Goal: Navigation & Orientation: Find specific page/section

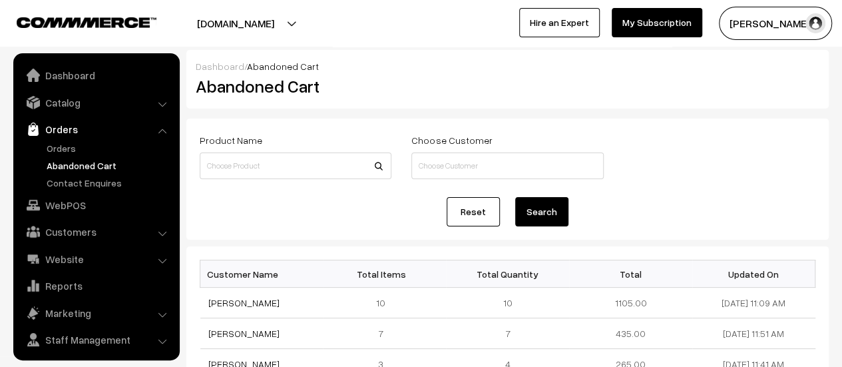
scroll to position [31, 0]
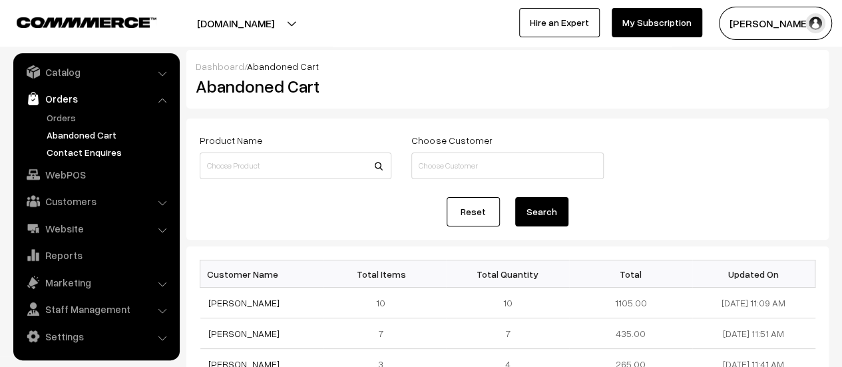
click at [80, 150] on link "Contact Enquires" at bounding box center [109, 152] width 132 height 14
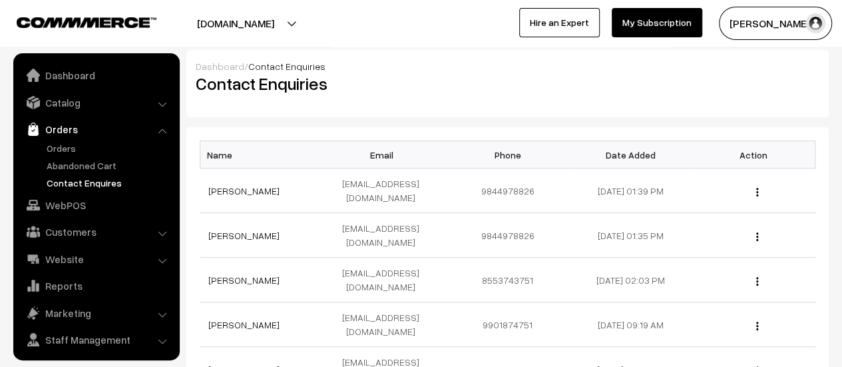
scroll to position [31, 0]
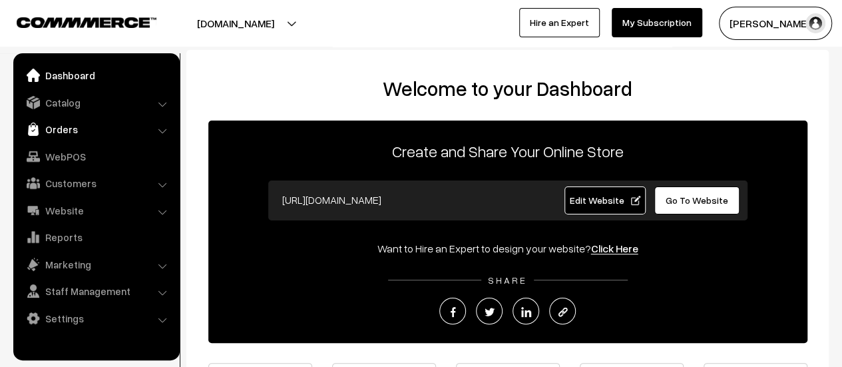
click at [69, 127] on link "Orders" at bounding box center [96, 129] width 158 height 24
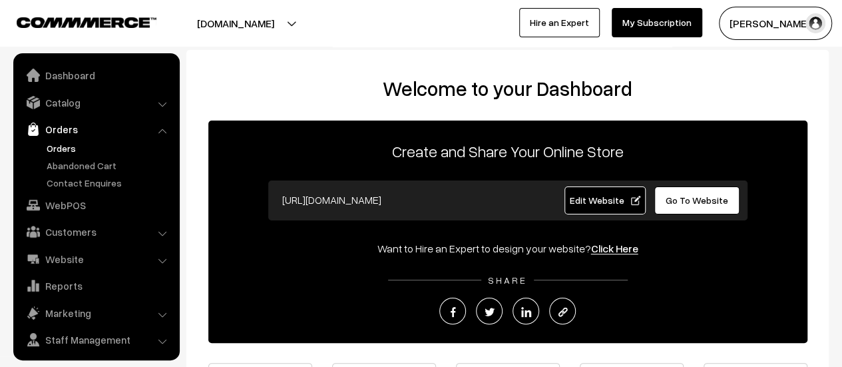
click at [60, 144] on link "Orders" at bounding box center [109, 148] width 132 height 14
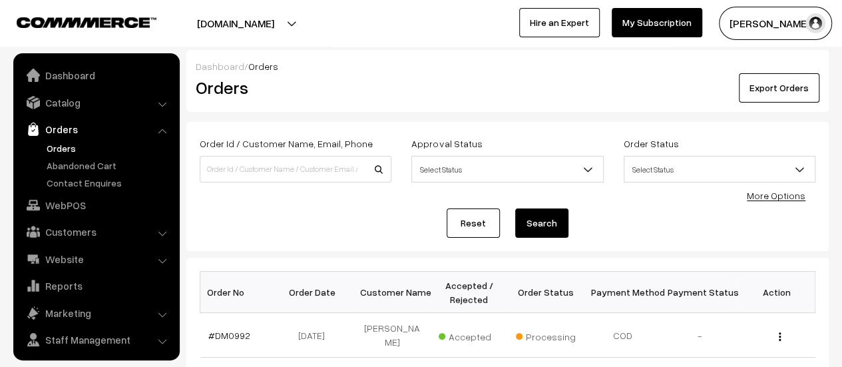
scroll to position [31, 0]
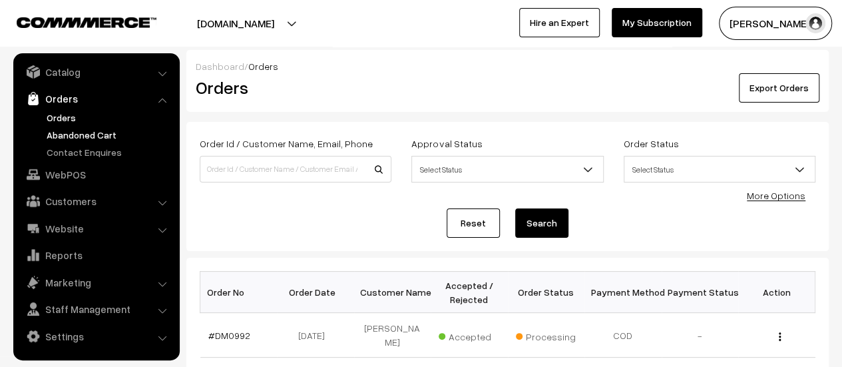
click at [77, 131] on link "Abandoned Cart" at bounding box center [109, 135] width 132 height 14
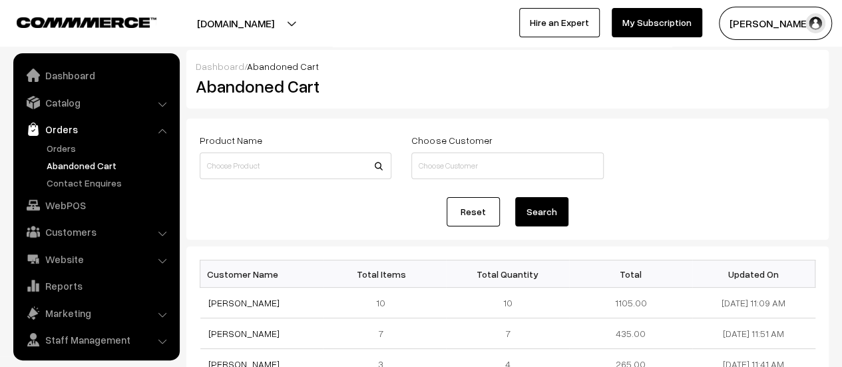
scroll to position [31, 0]
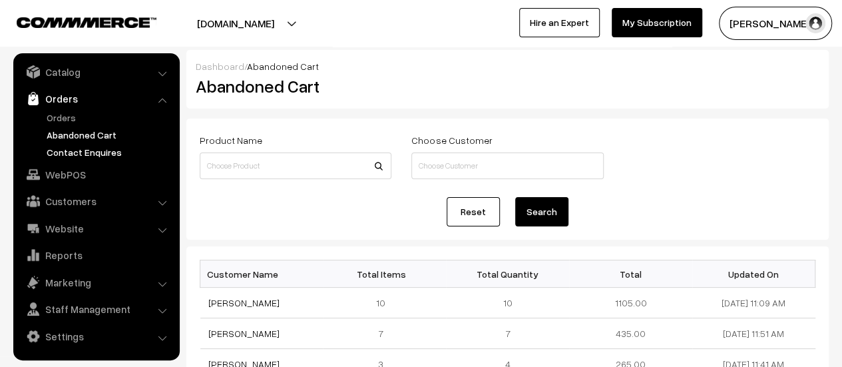
click at [85, 148] on link "Contact Enquires" at bounding box center [109, 152] width 132 height 14
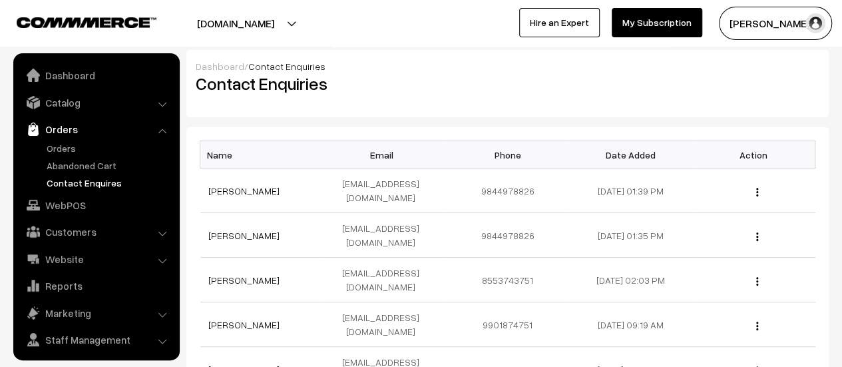
scroll to position [31, 0]
